Goal: Transaction & Acquisition: Purchase product/service

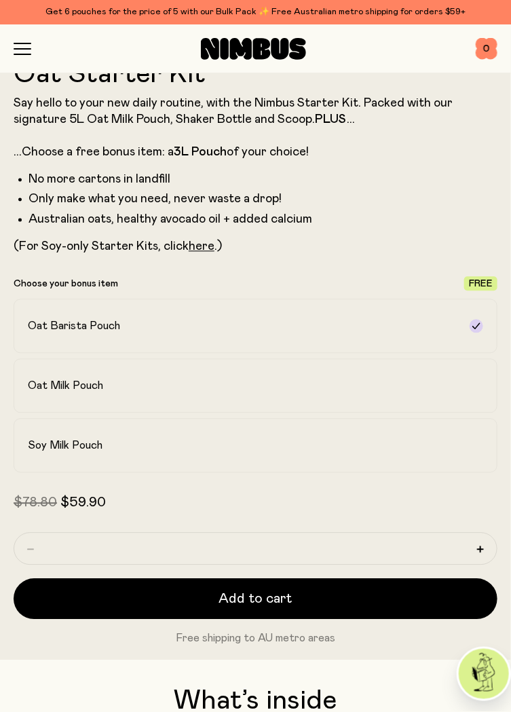
scroll to position [532, 0]
click at [377, 485] on form "Oat Starter Kit Say hello to your new daily routine, with the Nimbus Starter Ki…" at bounding box center [256, 353] width 484 height 587
click at [371, 470] on label "Soy Milk Pouch" at bounding box center [256, 446] width 484 height 54
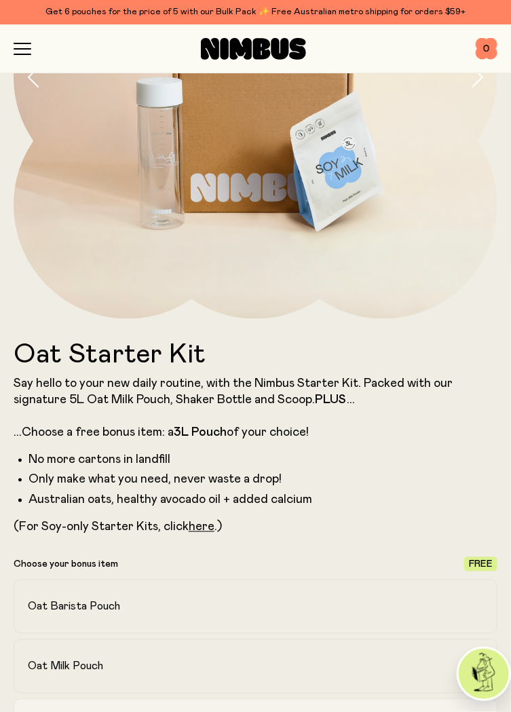
scroll to position [0, 0]
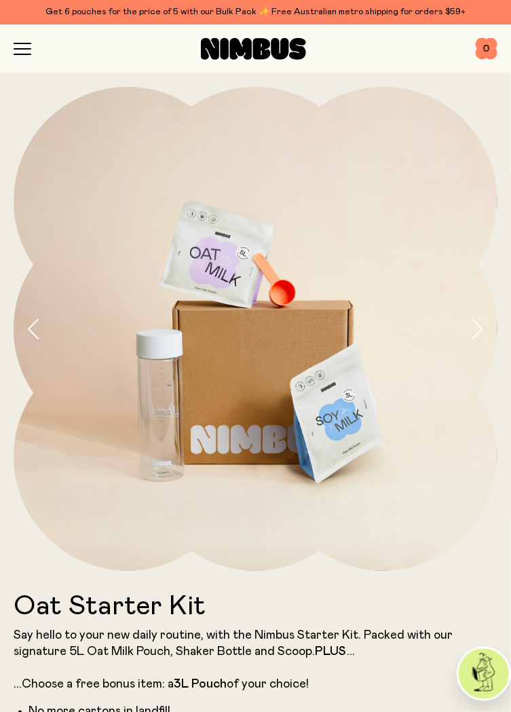
click at [14, 62] on div "Shop Mission FAQs Log In 0 0" at bounding box center [256, 48] width 484 height 48
click at [18, 54] on icon "button" at bounding box center [22, 54] width 16 height 0
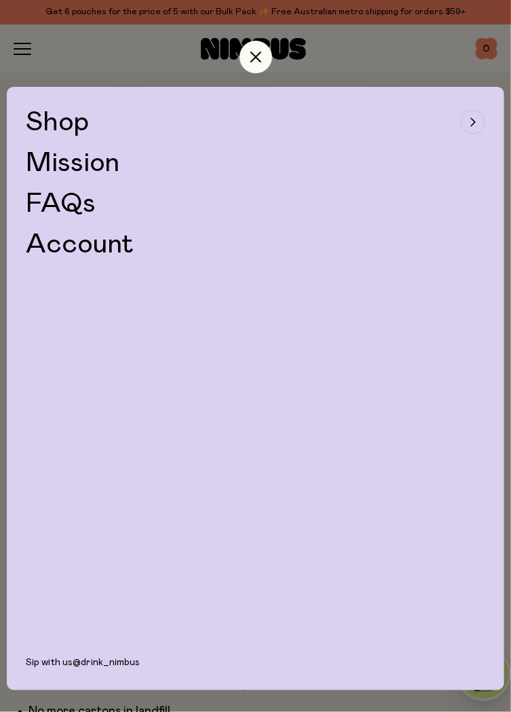
click at [39, 128] on span "Shop" at bounding box center [58, 122] width 64 height 27
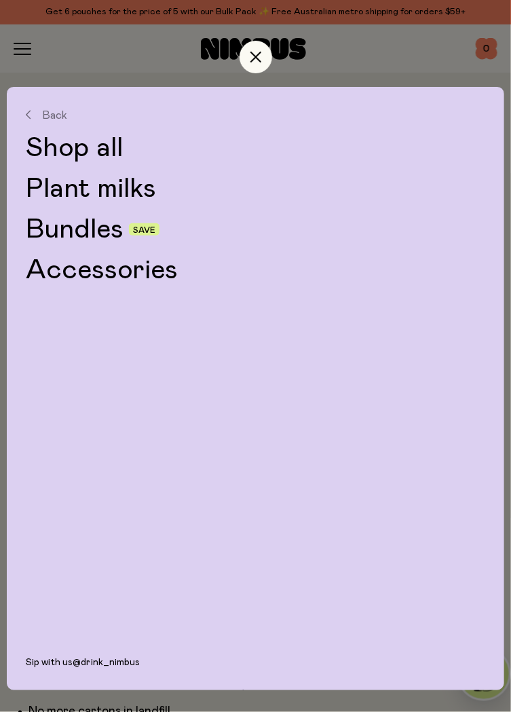
click at [55, 188] on link "Plant milks" at bounding box center [256, 188] width 460 height 27
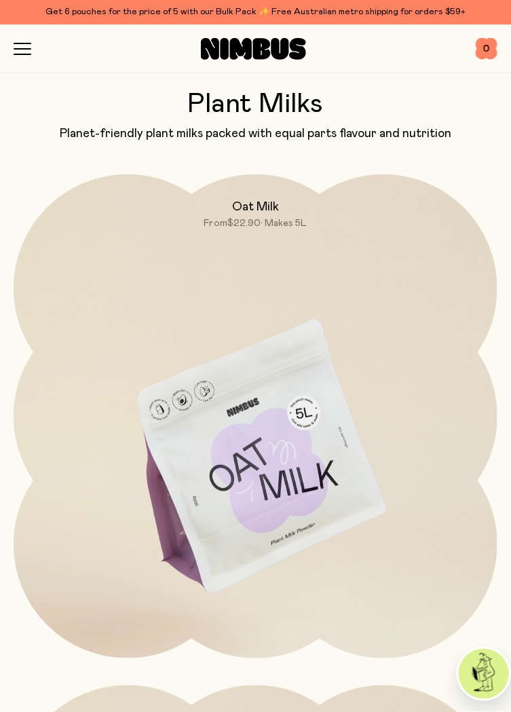
scroll to position [17, 0]
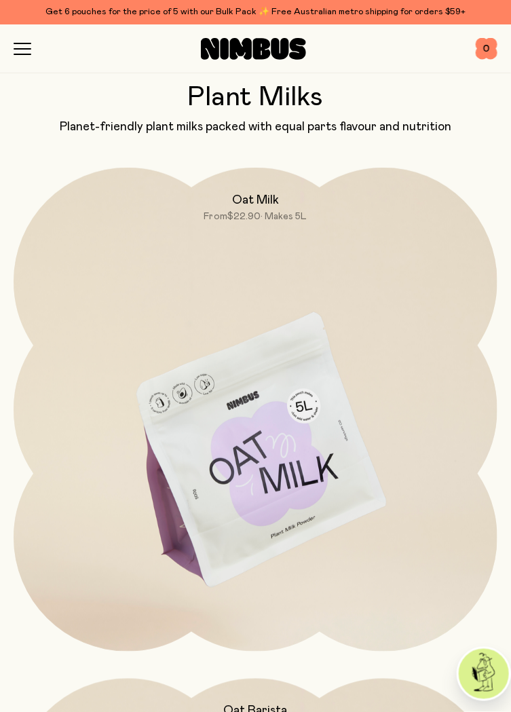
click at [339, 387] on img at bounding box center [256, 452] width 484 height 569
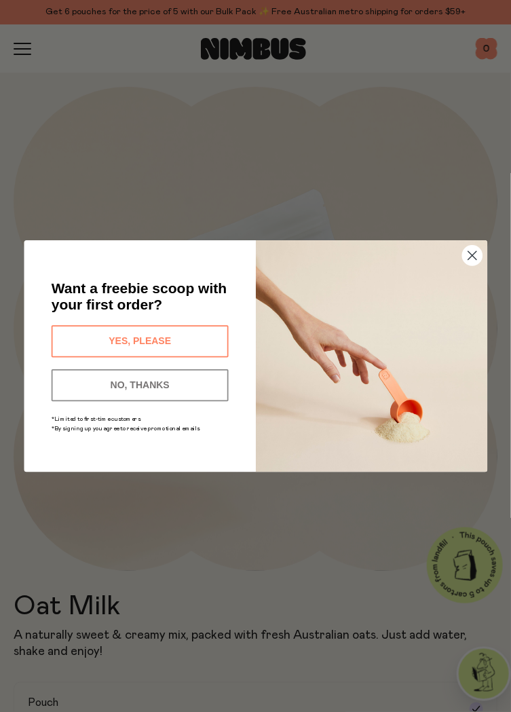
click at [477, 265] on circle "Close dialog" at bounding box center [472, 256] width 20 height 20
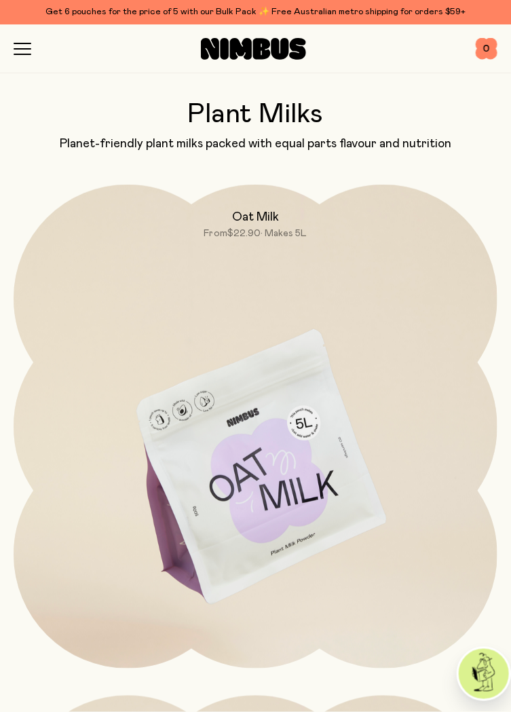
scroll to position [17, 0]
